Goal: Task Accomplishment & Management: Manage account settings

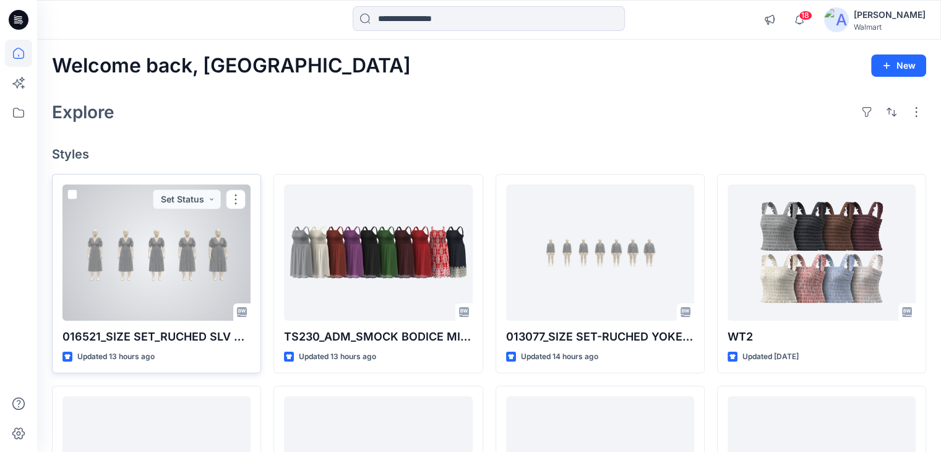
click at [135, 249] on div at bounding box center [156, 252] width 188 height 136
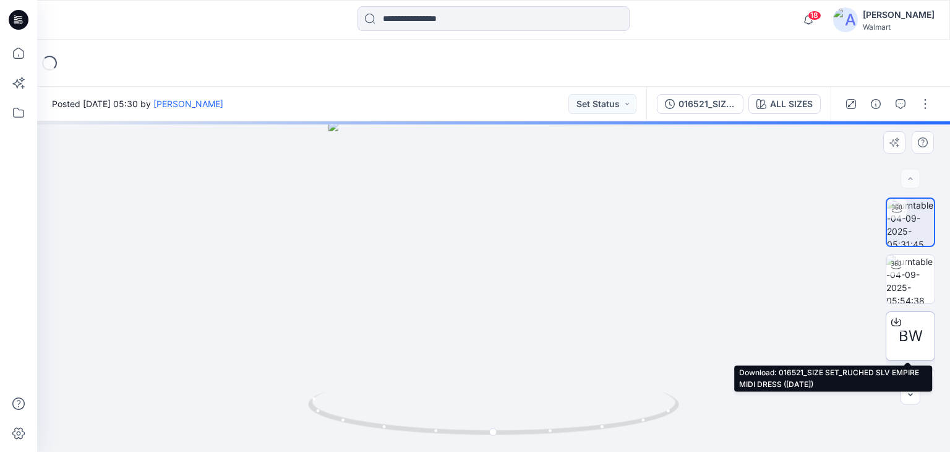
click at [896, 319] on icon at bounding box center [896, 322] width 10 height 10
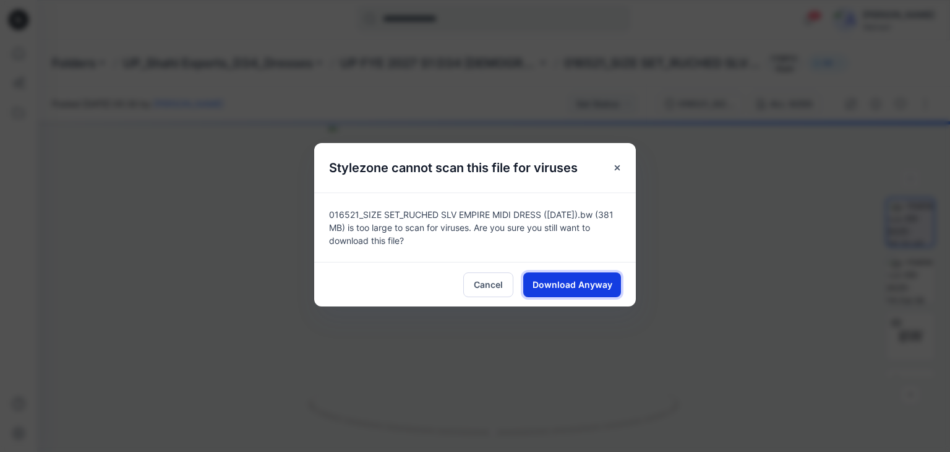
click at [575, 281] on span "Download Anyway" at bounding box center [573, 284] width 80 height 13
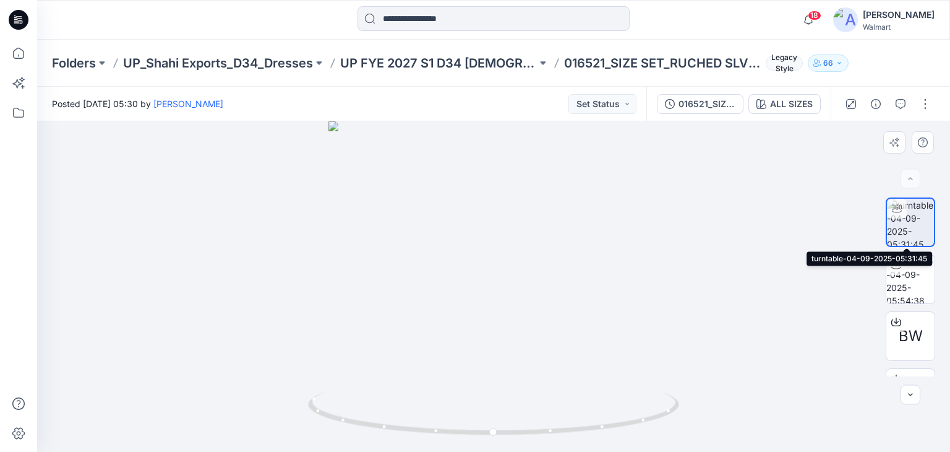
click at [903, 226] on img at bounding box center [910, 222] width 47 height 47
drag, startPoint x: 487, startPoint y: 431, endPoint x: 577, endPoint y: 431, distance: 89.1
click at [577, 431] on icon at bounding box center [495, 415] width 374 height 46
click at [431, 17] on input at bounding box center [494, 18] width 272 height 25
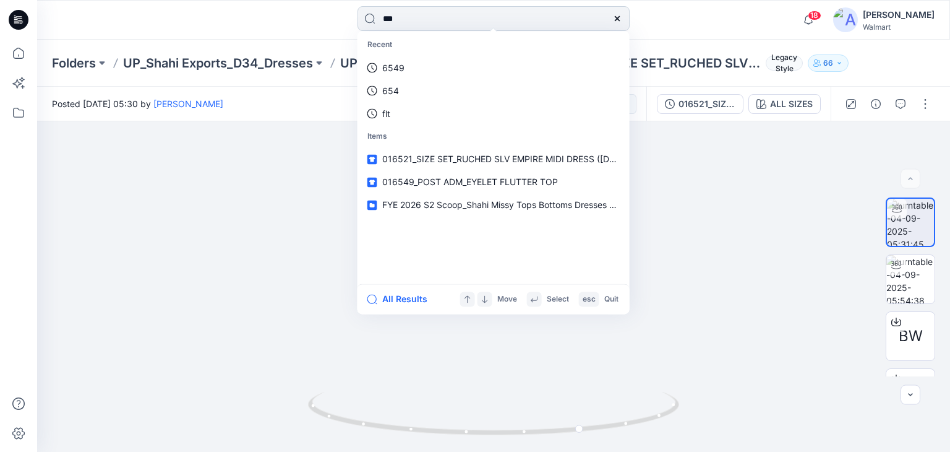
type input "****"
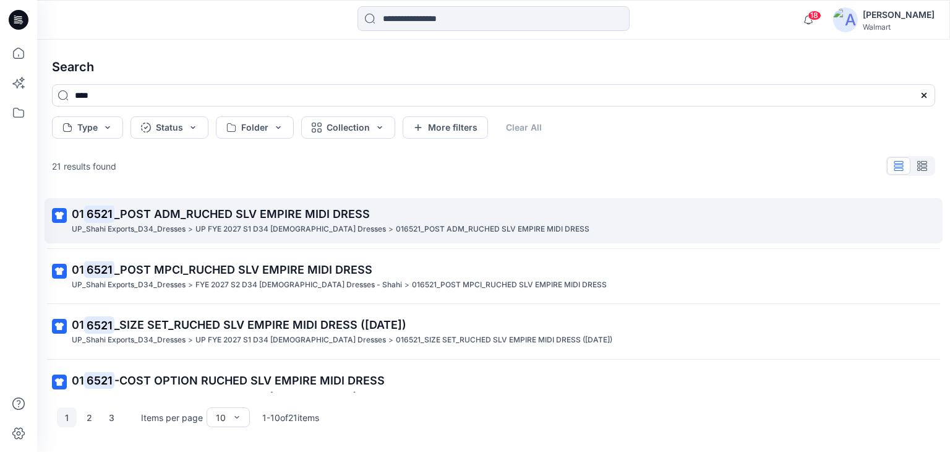
click at [218, 213] on span "_POST ADM_RUCHED SLV EMPIRE MIDI DRESS" at bounding box center [241, 213] width 255 height 13
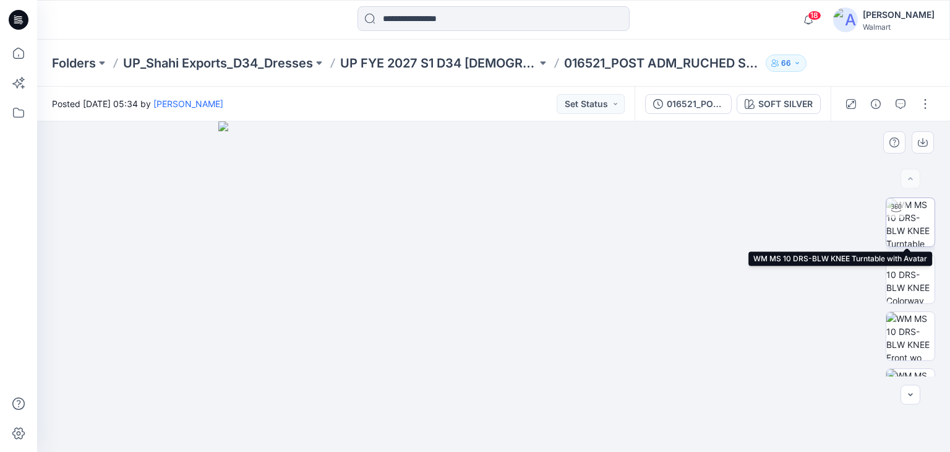
click at [908, 218] on img at bounding box center [911, 222] width 48 height 48
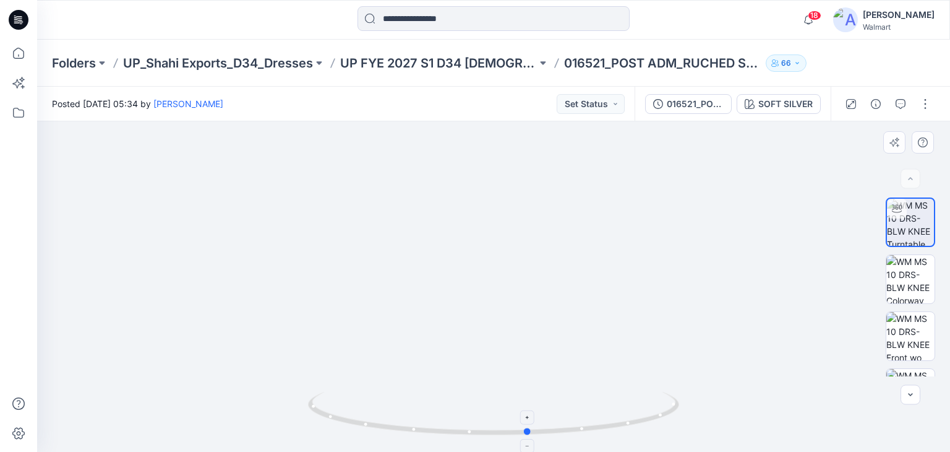
drag, startPoint x: 493, startPoint y: 434, endPoint x: 528, endPoint y: 425, distance: 36.5
click at [528, 425] on icon at bounding box center [495, 415] width 374 height 46
click at [12, 18] on icon at bounding box center [19, 20] width 20 height 20
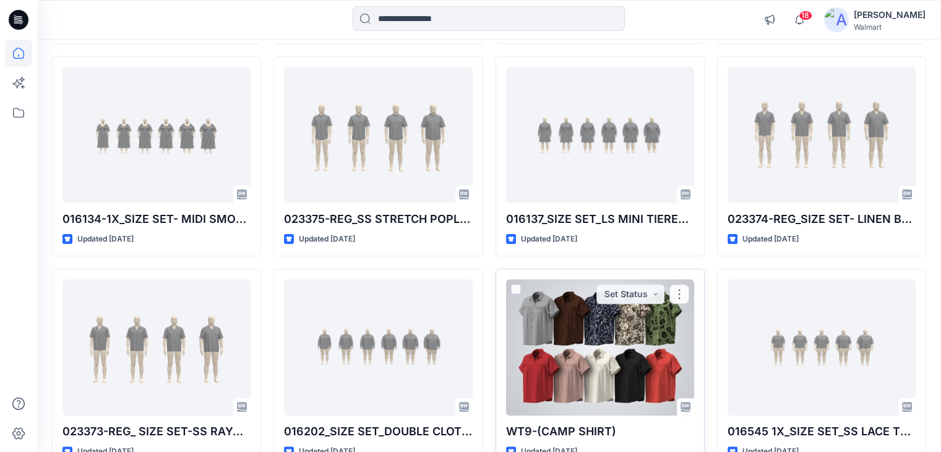
scroll to position [404, 0]
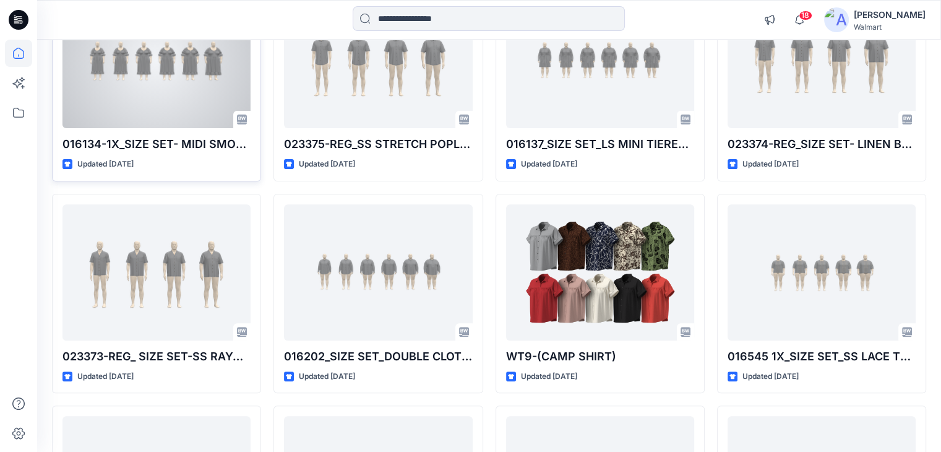
click at [163, 59] on div at bounding box center [156, 60] width 188 height 136
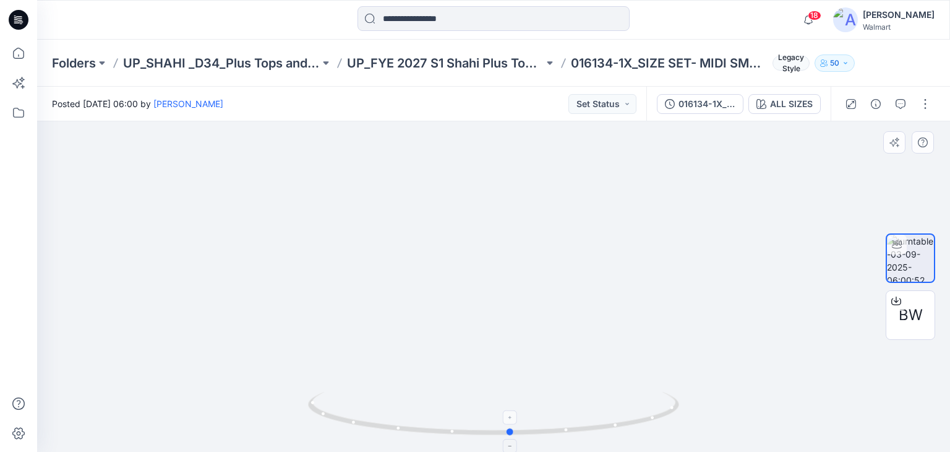
drag, startPoint x: 495, startPoint y: 436, endPoint x: 512, endPoint y: 442, distance: 18.4
click at [512, 438] on icon at bounding box center [495, 415] width 374 height 46
drag, startPoint x: 505, startPoint y: 431, endPoint x: 420, endPoint y: 424, distance: 85.6
click at [420, 424] on icon at bounding box center [495, 415] width 374 height 46
click at [770, 98] on button "ALL SIZES" at bounding box center [785, 104] width 72 height 20
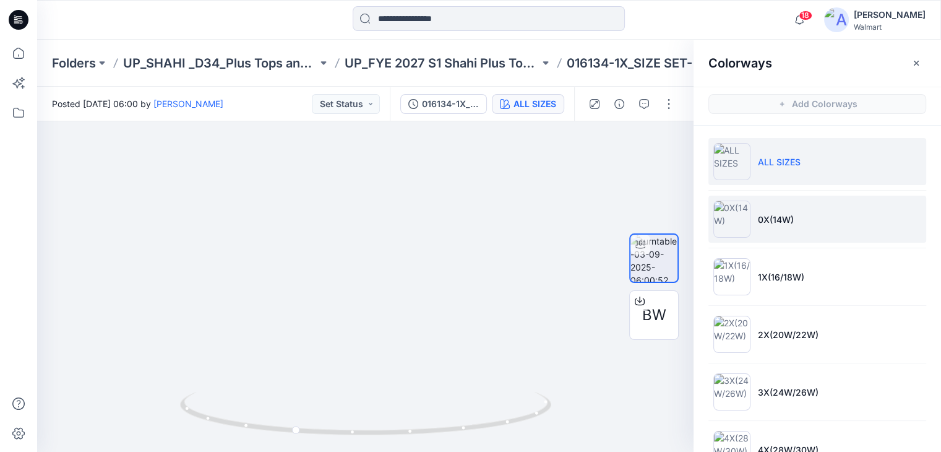
click at [782, 217] on p "0X(14W)" at bounding box center [776, 219] width 36 height 13
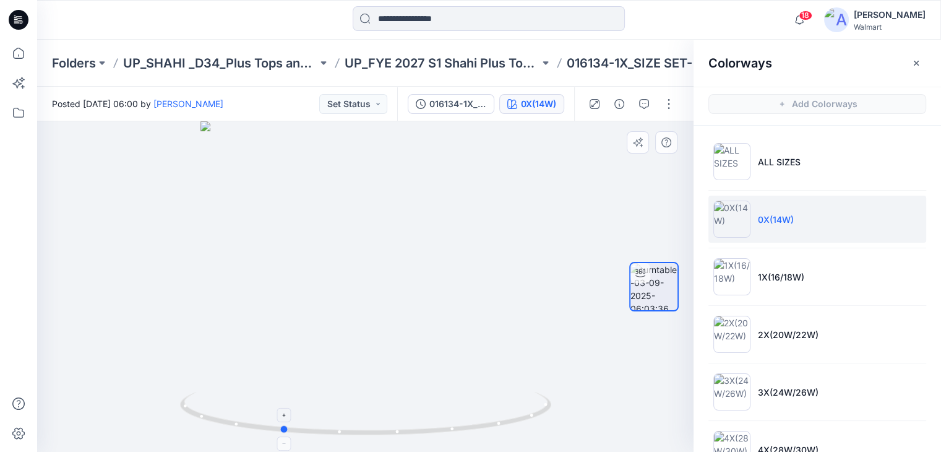
drag, startPoint x: 364, startPoint y: 434, endPoint x: 280, endPoint y: 431, distance: 84.2
click at [280, 431] on icon at bounding box center [367, 415] width 374 height 46
drag, startPoint x: 285, startPoint y: 431, endPoint x: 385, endPoint y: 426, distance: 101.0
click at [385, 426] on icon at bounding box center [367, 415] width 374 height 46
click at [916, 64] on icon "button" at bounding box center [916, 63] width 10 height 10
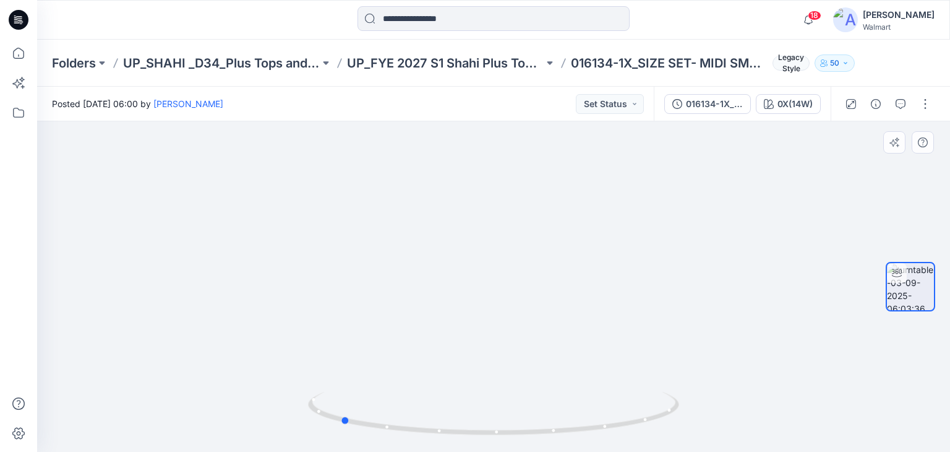
drag, startPoint x: 514, startPoint y: 436, endPoint x: 715, endPoint y: 427, distance: 201.2
click at [715, 427] on div at bounding box center [493, 286] width 913 height 330
drag, startPoint x: 349, startPoint y: 423, endPoint x: 504, endPoint y: 426, distance: 154.7
click at [504, 426] on icon at bounding box center [495, 415] width 374 height 46
click at [616, 168] on img at bounding box center [493, 268] width 401 height 366
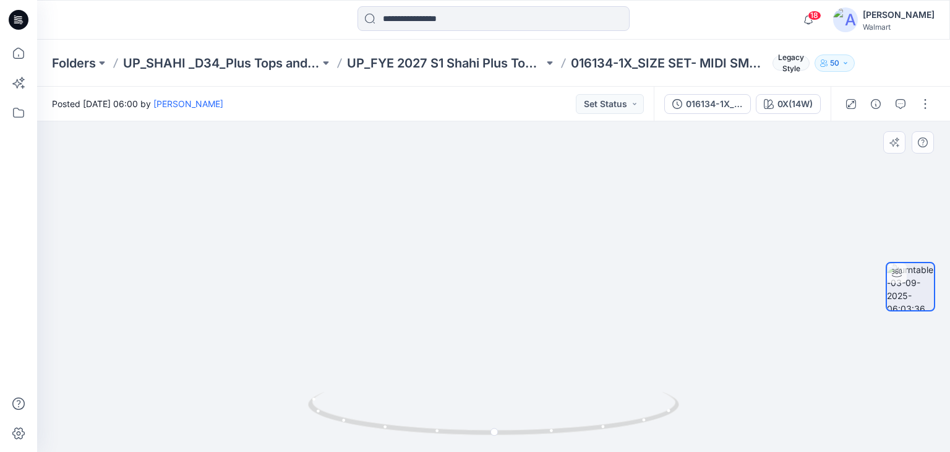
drag, startPoint x: 528, startPoint y: 206, endPoint x: 532, endPoint y: 306, distance: 99.7
click at [18, 15] on icon at bounding box center [19, 20] width 20 height 20
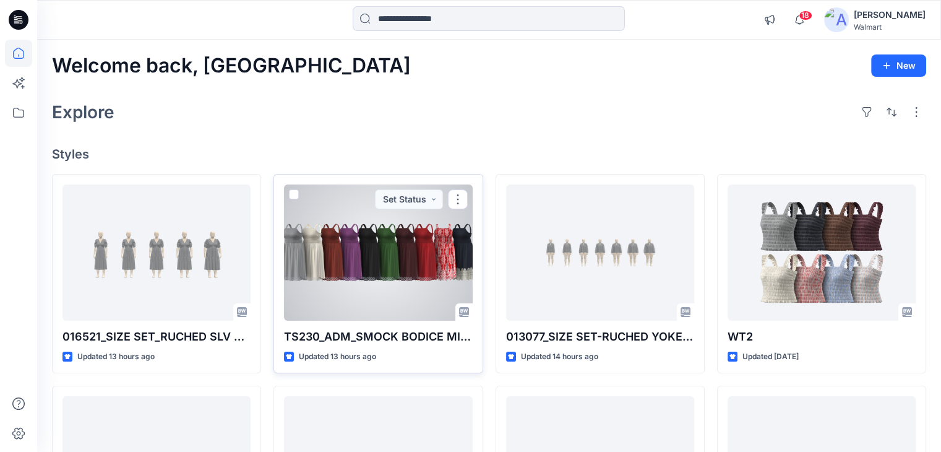
click at [360, 241] on div at bounding box center [378, 252] width 188 height 136
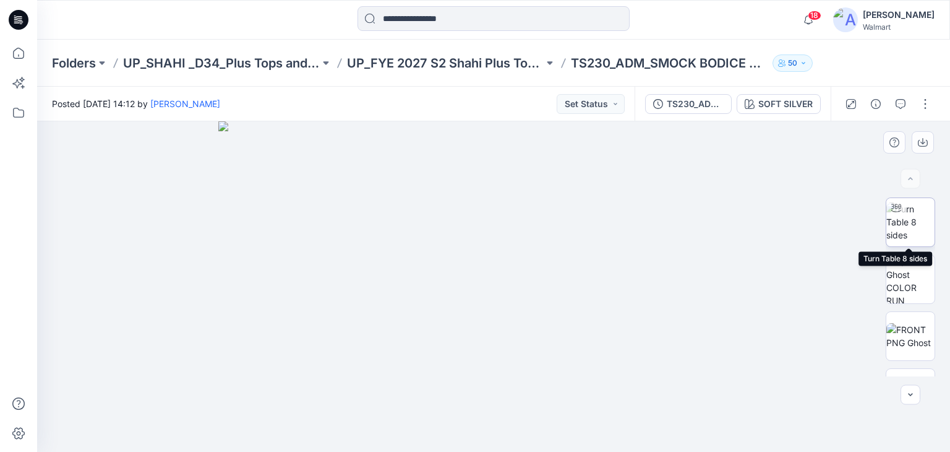
click at [908, 231] on img at bounding box center [911, 221] width 48 height 39
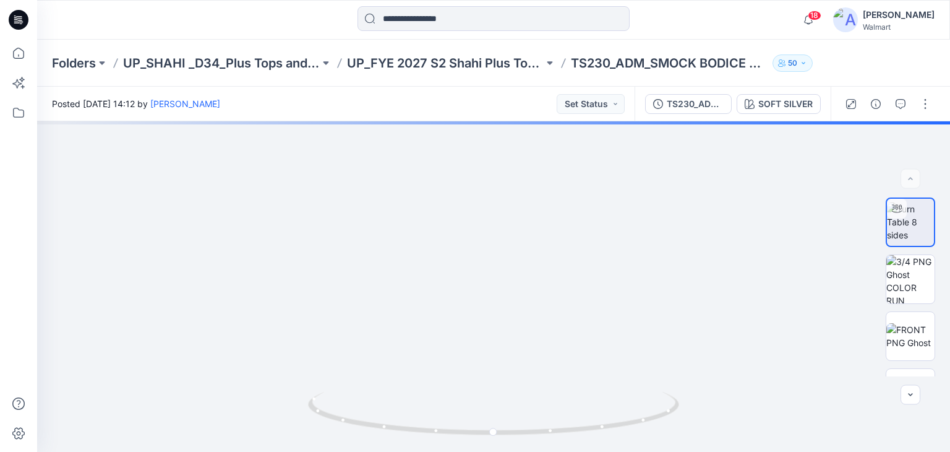
click at [14, 13] on icon at bounding box center [19, 20] width 20 height 20
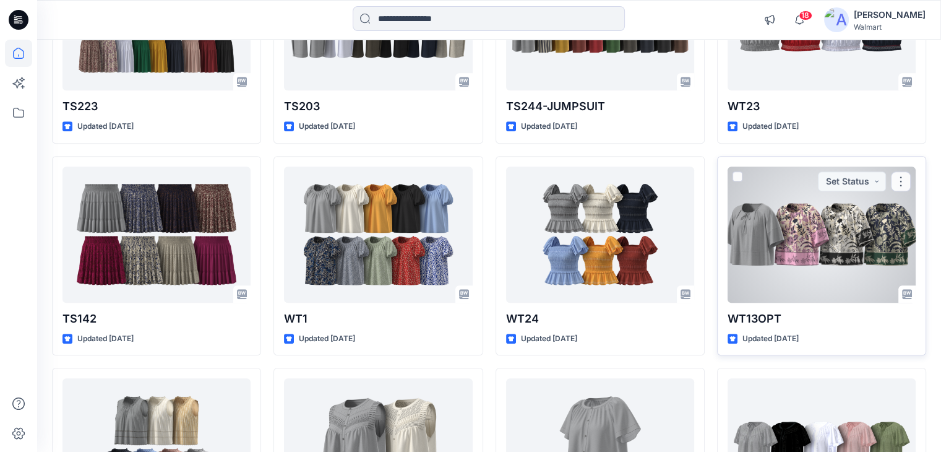
scroll to position [928, 0]
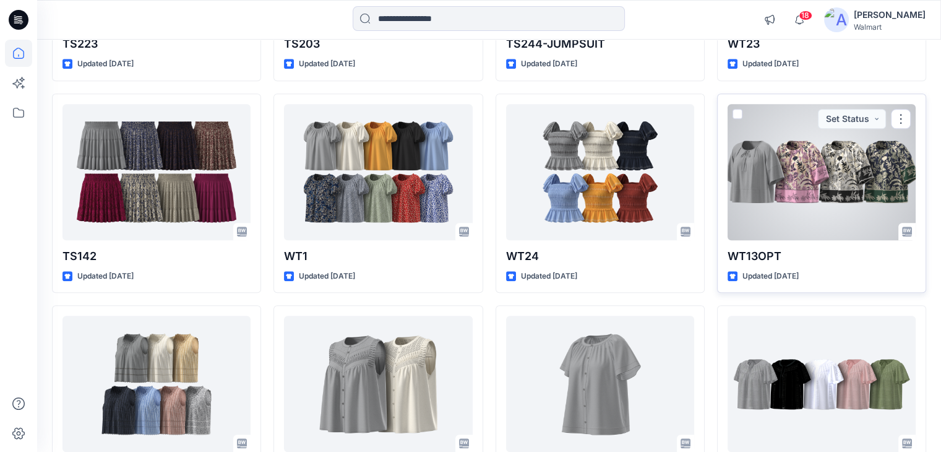
click at [799, 169] on div at bounding box center [822, 172] width 188 height 136
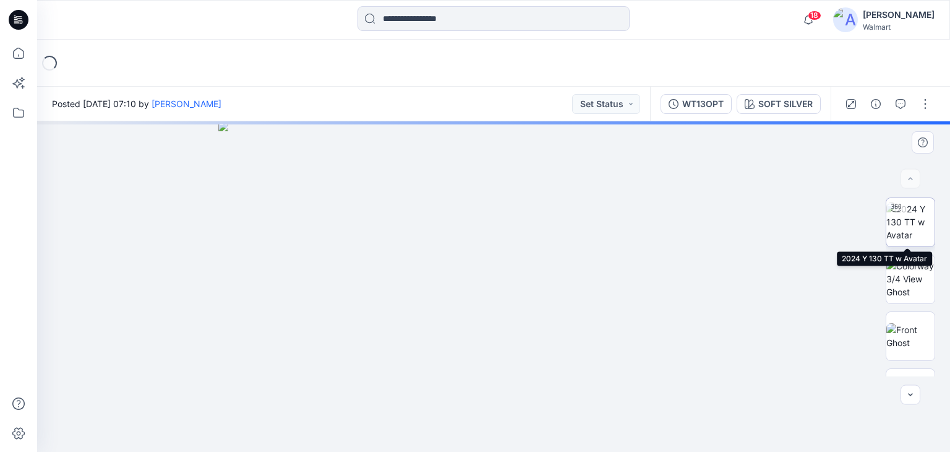
click at [909, 224] on img at bounding box center [911, 221] width 48 height 39
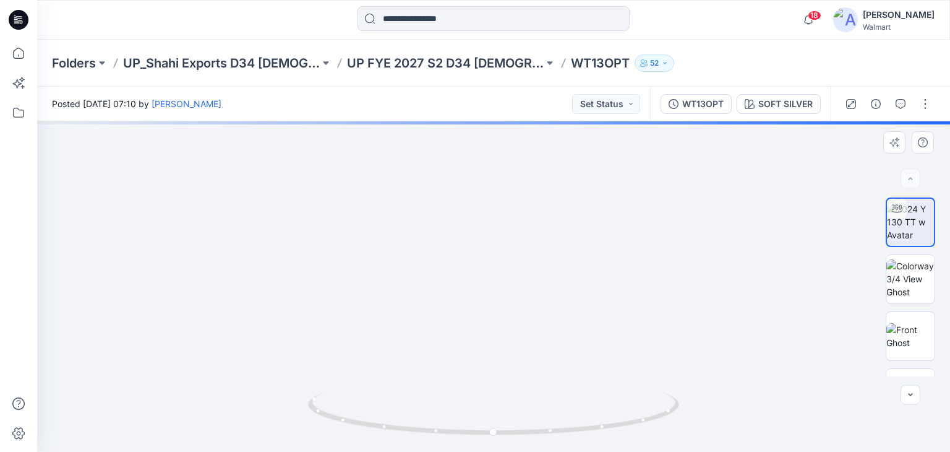
drag, startPoint x: 509, startPoint y: 346, endPoint x: 504, endPoint y: 293, distance: 52.8
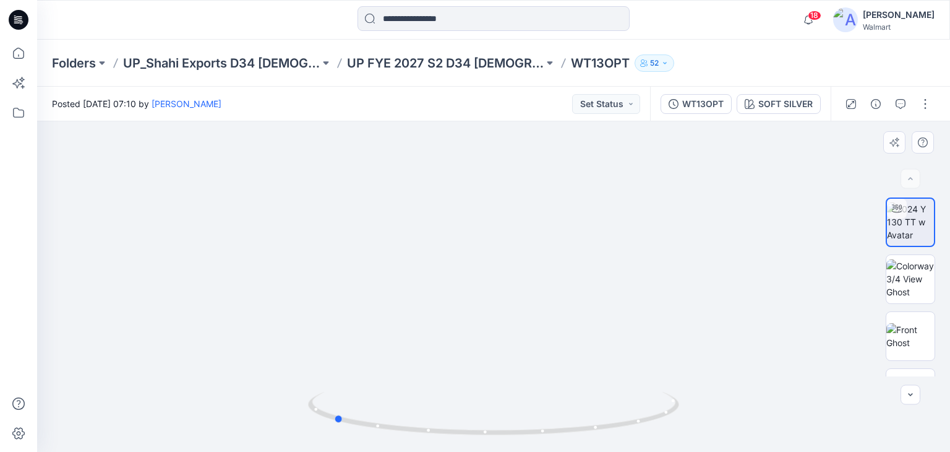
drag, startPoint x: 502, startPoint y: 433, endPoint x: 708, endPoint y: 403, distance: 208.2
click at [708, 403] on div at bounding box center [493, 286] width 913 height 330
click at [20, 25] on icon at bounding box center [19, 20] width 20 height 20
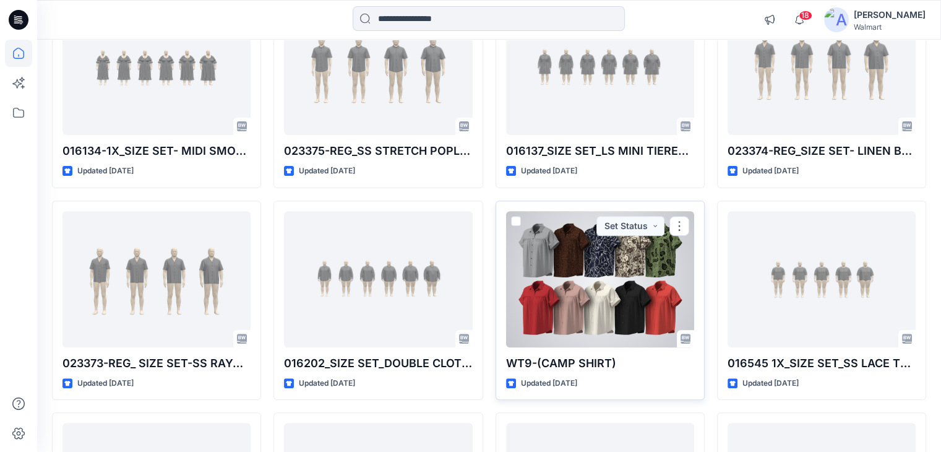
scroll to position [371, 0]
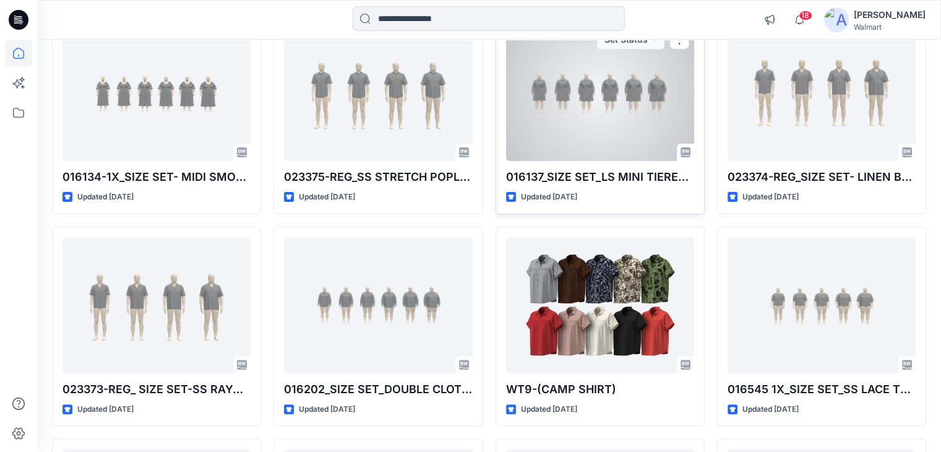
click at [569, 121] on div at bounding box center [600, 93] width 188 height 136
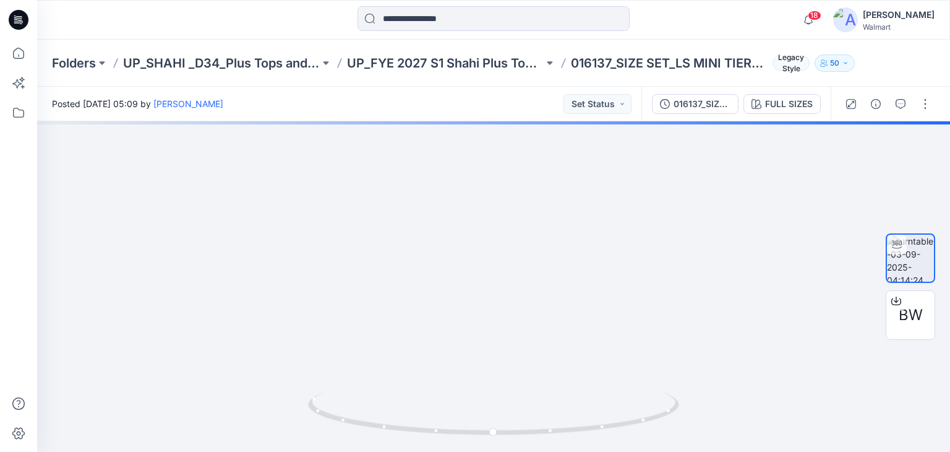
drag, startPoint x: 18, startPoint y: 18, endPoint x: 158, endPoint y: 16, distance: 139.8
click at [18, 18] on icon at bounding box center [20, 18] width 6 height 1
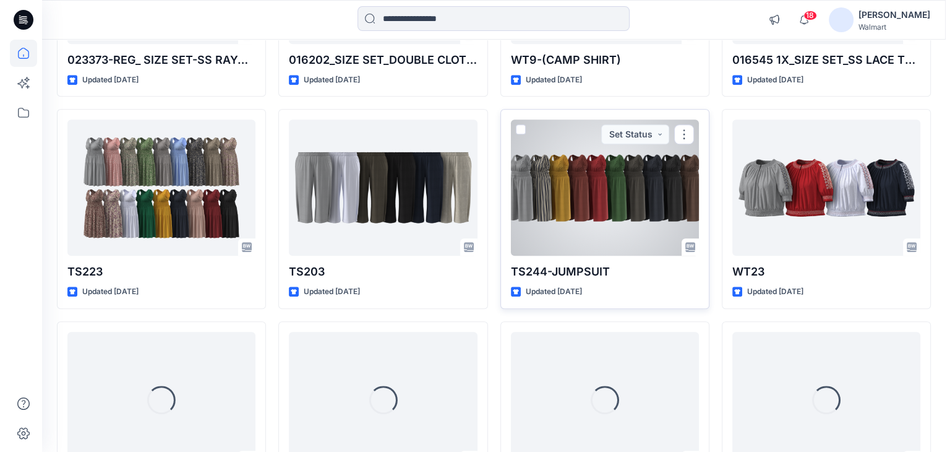
scroll to position [775, 0]
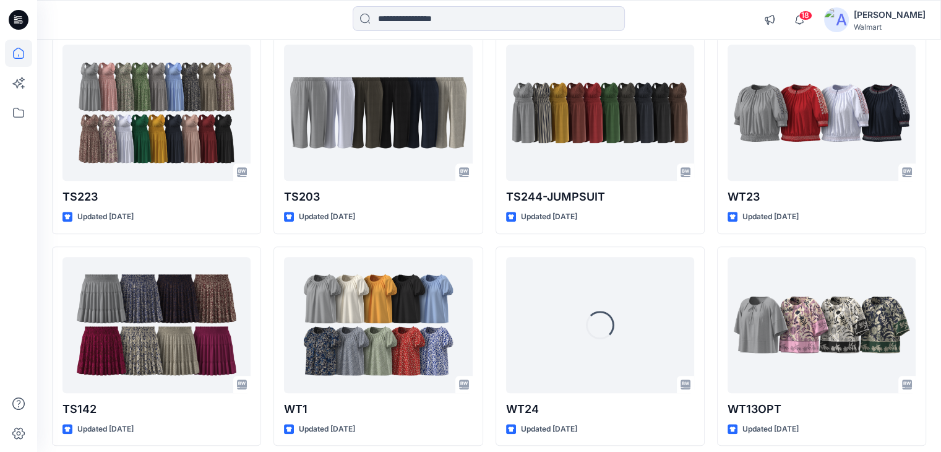
click at [849, 20] on img at bounding box center [836, 19] width 25 height 25
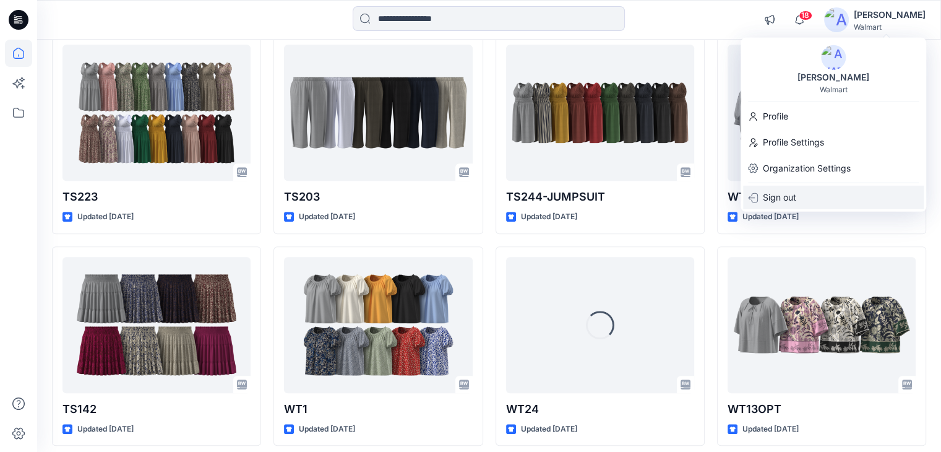
click at [771, 195] on p "Sign out" at bounding box center [779, 198] width 33 height 24
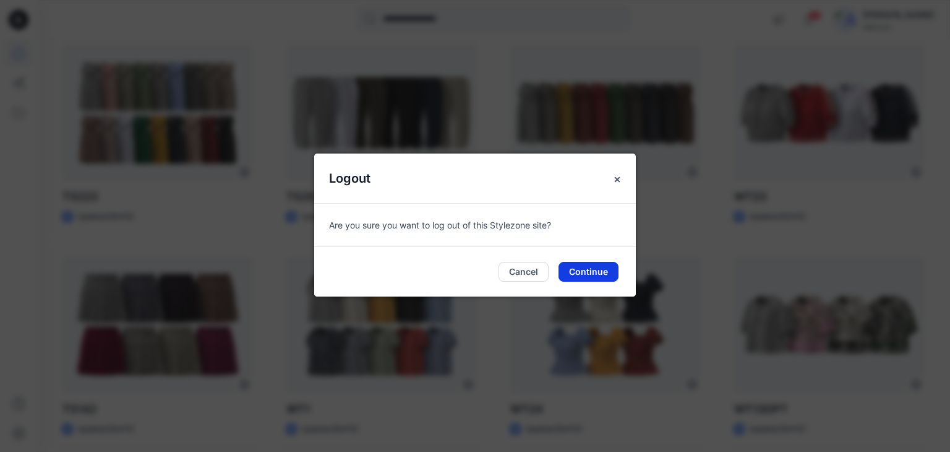
click at [585, 271] on button "Continue" at bounding box center [589, 272] width 60 height 20
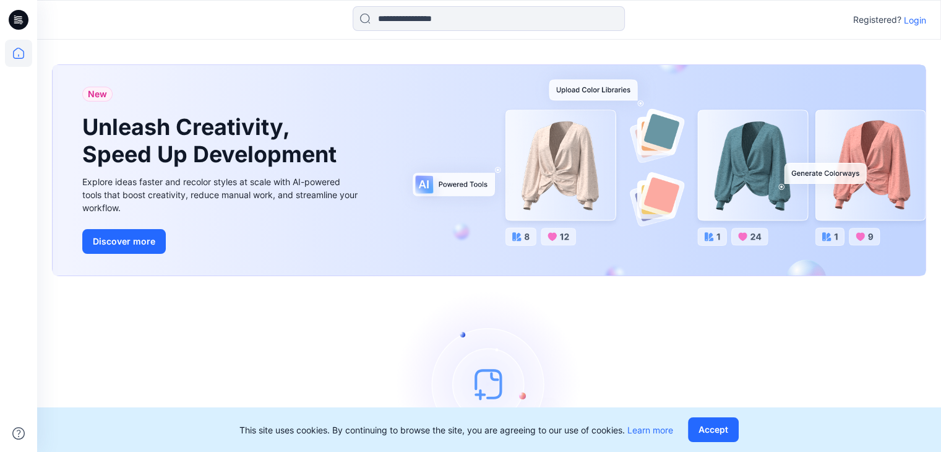
click at [920, 19] on p "Login" at bounding box center [915, 20] width 22 height 13
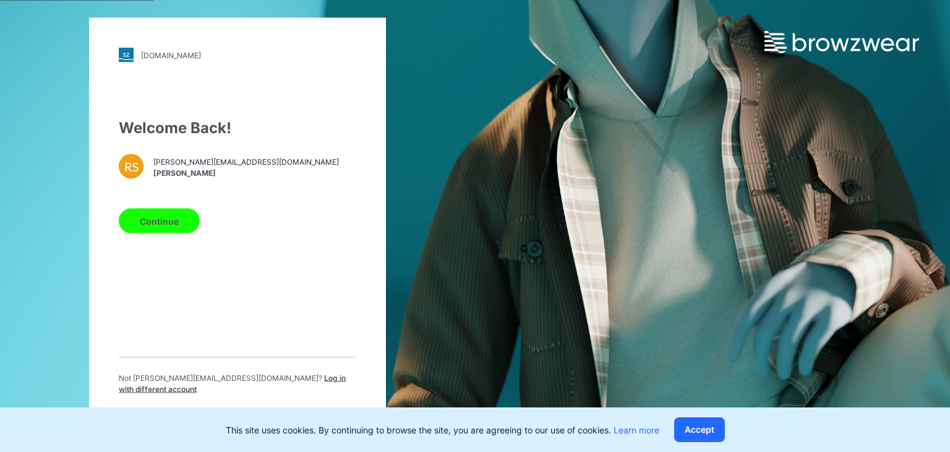
click at [240, 384] on span "Log in with different account" at bounding box center [232, 383] width 227 height 20
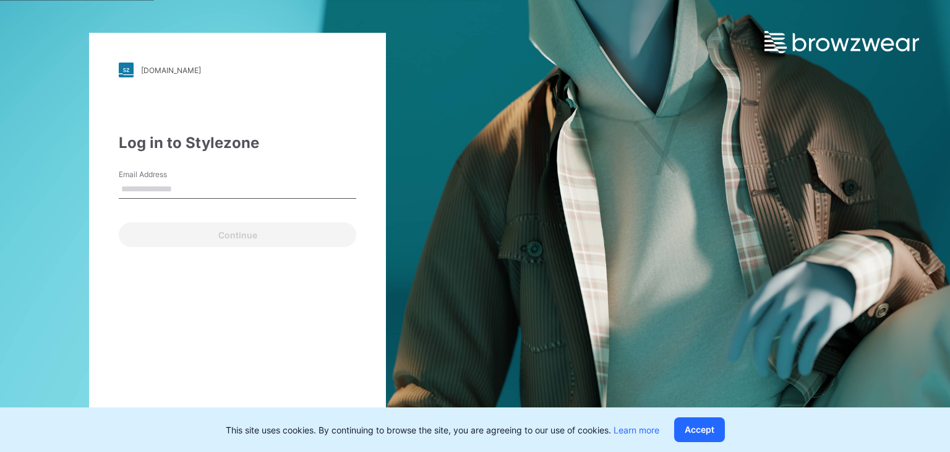
type input "**********"
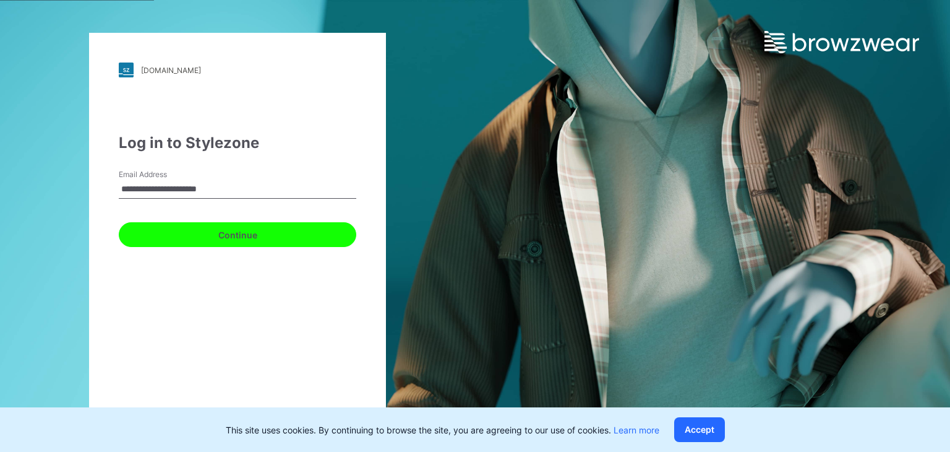
click at [208, 235] on button "Continue" at bounding box center [238, 234] width 238 height 25
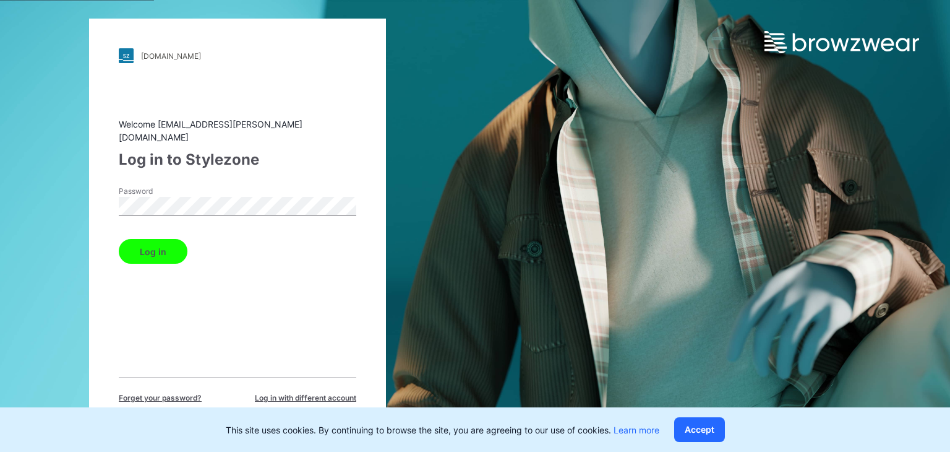
click at [172, 243] on button "Log in" at bounding box center [153, 251] width 69 height 25
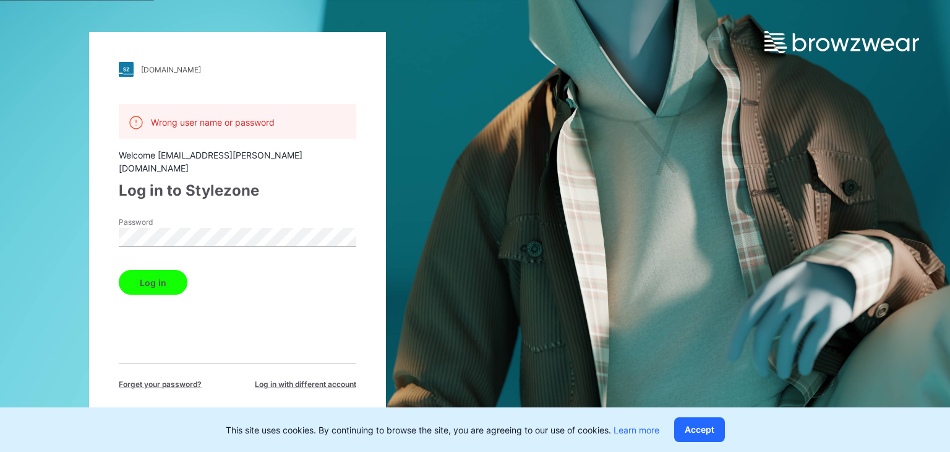
click at [168, 273] on button "Log in" at bounding box center [153, 282] width 69 height 25
click at [148, 270] on button "Log in" at bounding box center [153, 282] width 69 height 25
click at [119, 270] on button "Log in" at bounding box center [153, 282] width 69 height 25
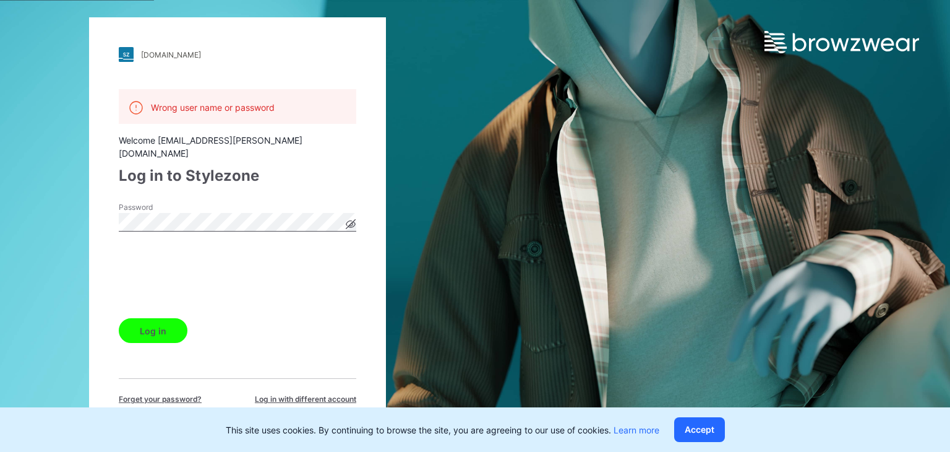
click at [139, 326] on button "Log in" at bounding box center [153, 330] width 69 height 25
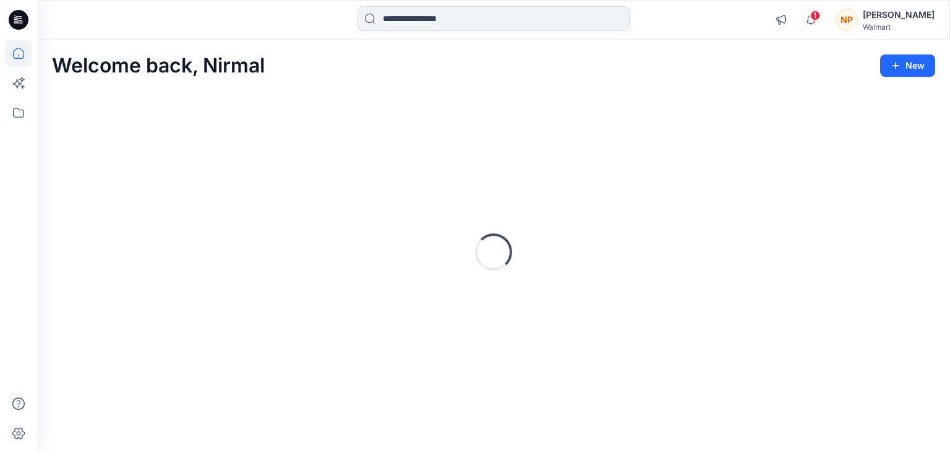
click at [355, 208] on div "Loading..." at bounding box center [493, 251] width 883 height 309
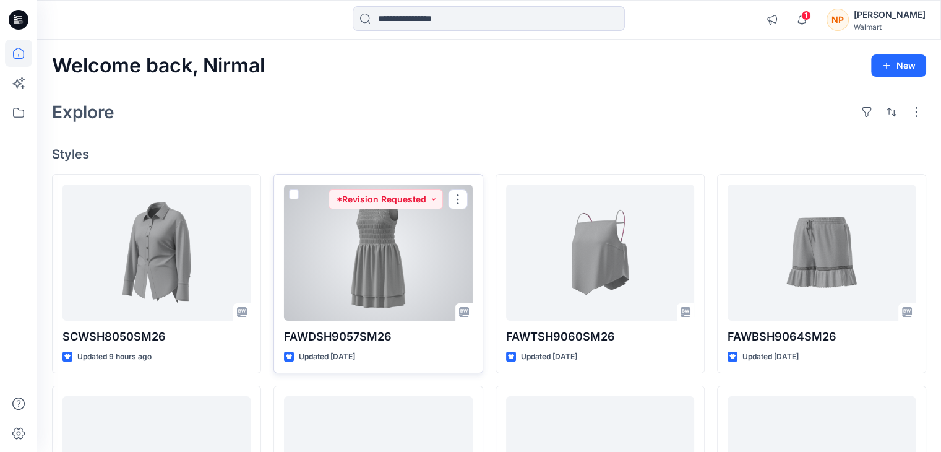
click at [376, 218] on div at bounding box center [378, 252] width 188 height 136
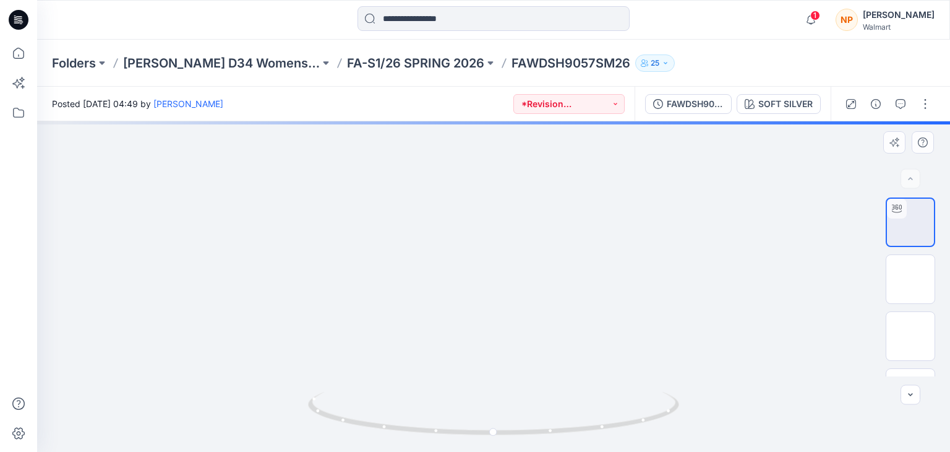
drag, startPoint x: 506, startPoint y: 215, endPoint x: 507, endPoint y: 354, distance: 139.8
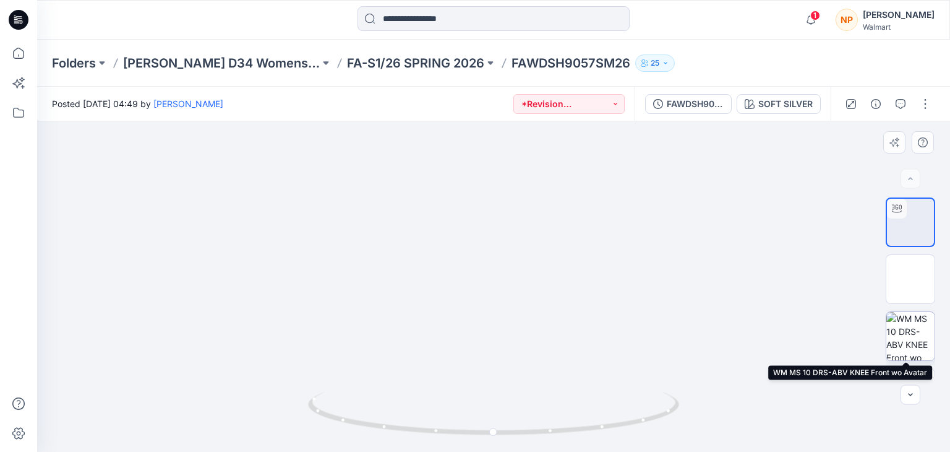
drag, startPoint x: 908, startPoint y: 328, endPoint x: 903, endPoint y: 322, distance: 7.9
click at [908, 327] on img at bounding box center [911, 336] width 48 height 48
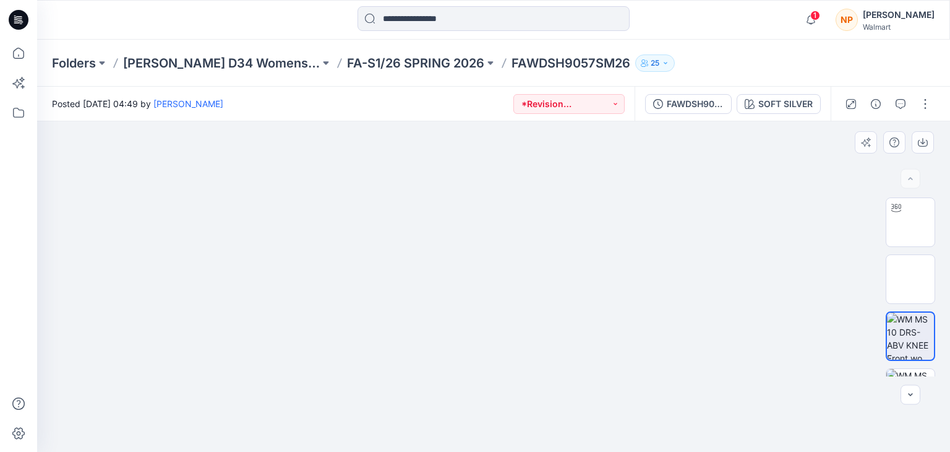
drag, startPoint x: 478, startPoint y: 209, endPoint x: 478, endPoint y: 317, distance: 108.3
drag, startPoint x: 423, startPoint y: 395, endPoint x: 356, endPoint y: 253, distance: 157.2
drag, startPoint x: 613, startPoint y: 298, endPoint x: 591, endPoint y: 341, distance: 48.7
click at [591, 121] on img at bounding box center [493, 121] width 330 height 0
drag, startPoint x: 497, startPoint y: 218, endPoint x: 470, endPoint y: 331, distance: 116.0
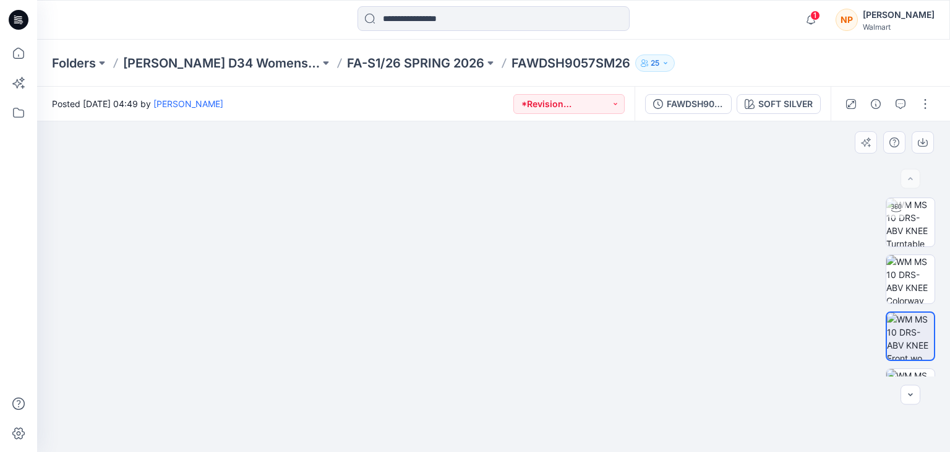
click at [477, 111] on img at bounding box center [493, 111] width 495 height 0
click at [914, 368] on div at bounding box center [910, 392] width 49 height 49
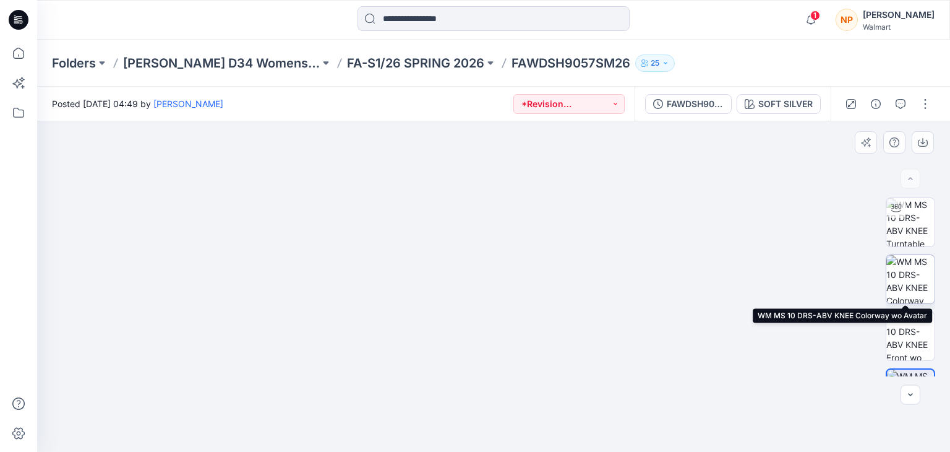
click at [908, 296] on img at bounding box center [911, 279] width 48 height 48
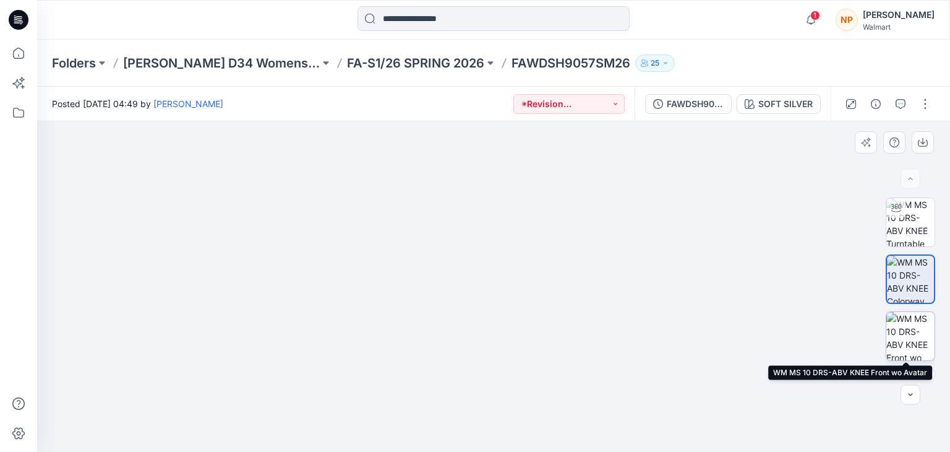
click at [916, 339] on img at bounding box center [911, 336] width 48 height 48
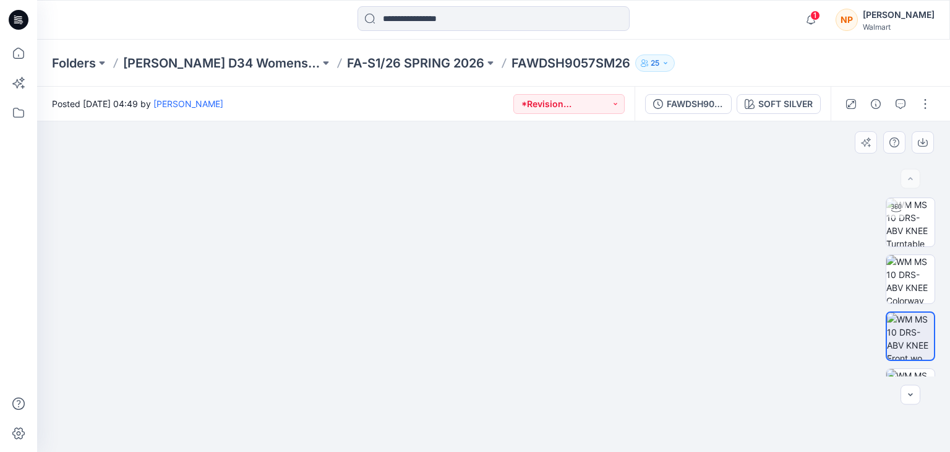
drag, startPoint x: 523, startPoint y: 186, endPoint x: 506, endPoint y: 285, distance: 99.9
click at [520, 121] on img at bounding box center [493, 121] width 619 height 0
